Goal: Transaction & Acquisition: Purchase product/service

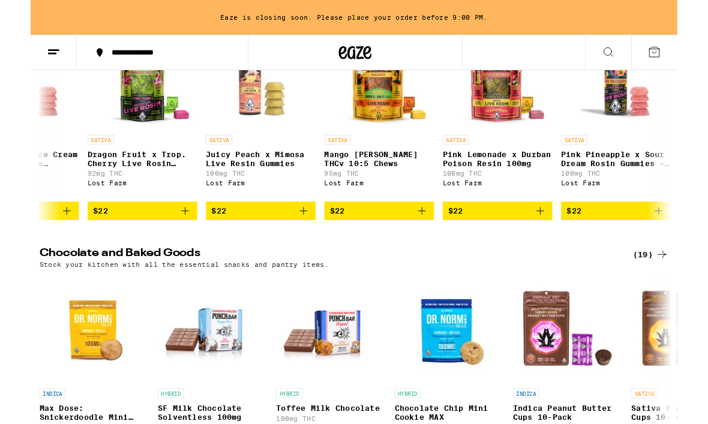
scroll to position [0, 10738]
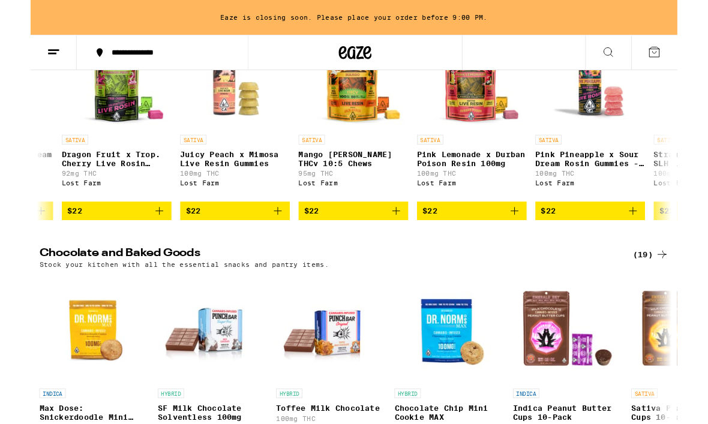
click at [635, 420] on img "Open page for Indica Peanut Butter Cups 10-Pack from Emerald Sky" at bounding box center [588, 360] width 120 height 120
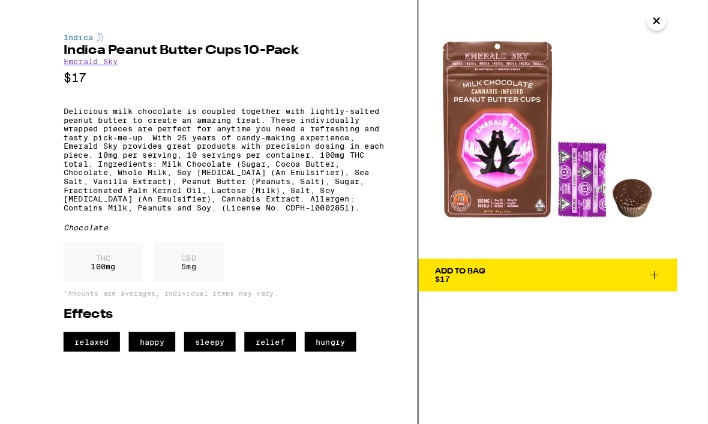
click at [681, 22] on icon "Close" at bounding box center [685, 23] width 14 height 18
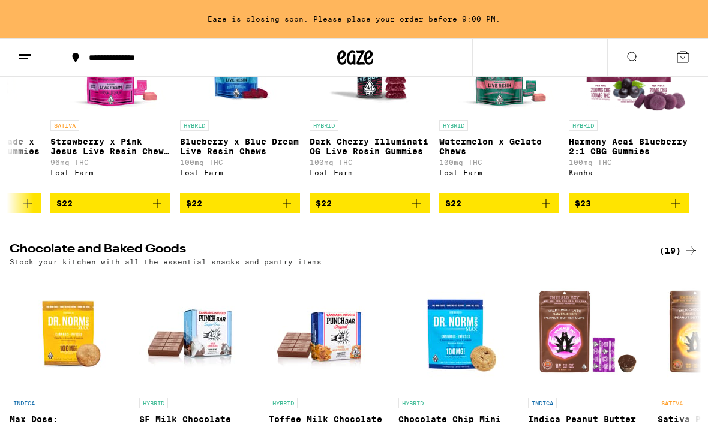
scroll to position [0, 11500]
